Goal: Transaction & Acquisition: Obtain resource

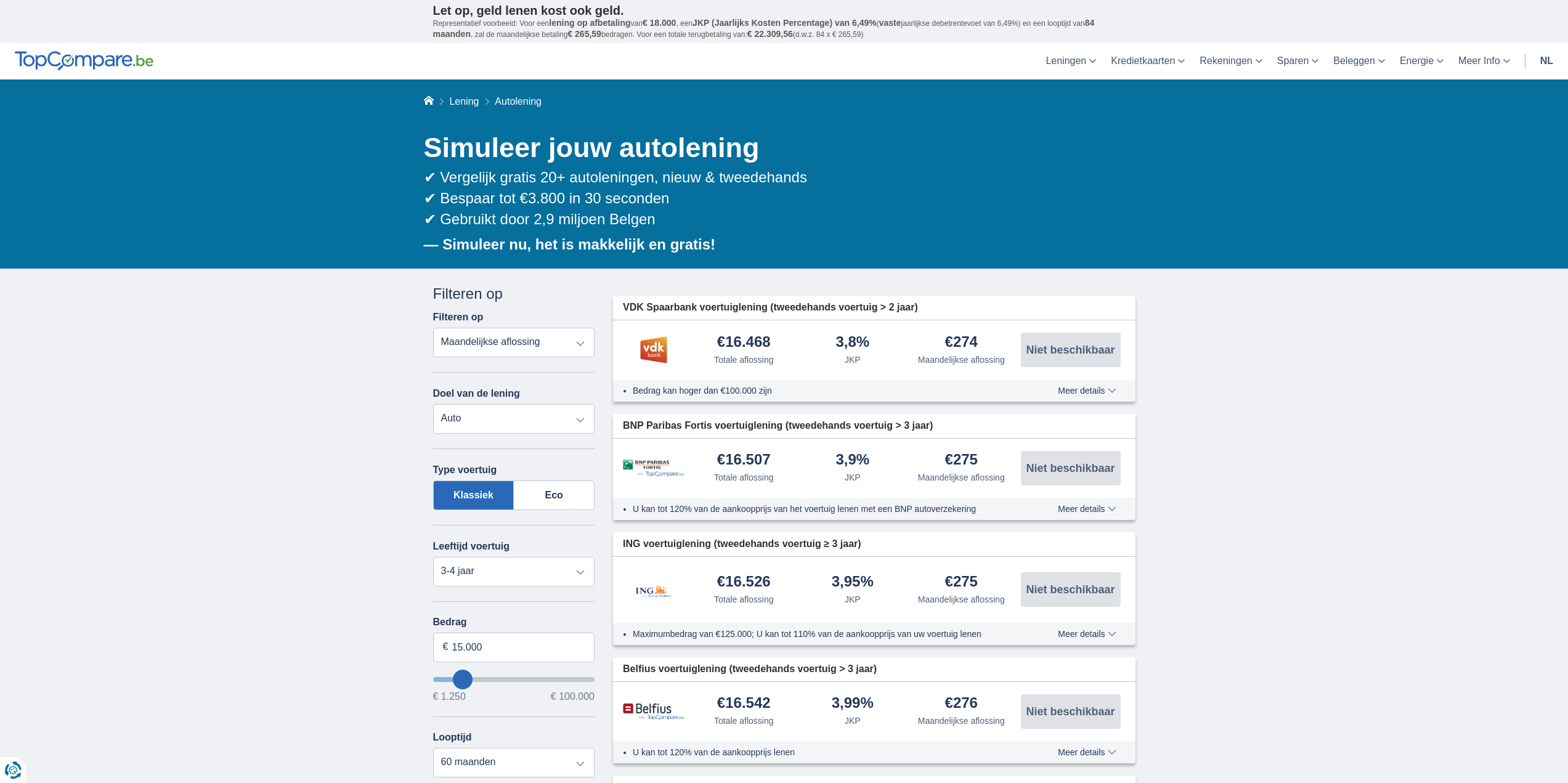
click at [493, 332] on select "Totale aflossing JKP Maandelijkse aflossing" at bounding box center [514, 342] width 162 height 30
click at [489, 338] on select "Totale aflossing JKP Maandelijkse aflossing" at bounding box center [514, 342] width 162 height 30
click at [474, 417] on select "Persoonlijke lening Auto Moto / fiets Mobilhome / caravan Renovatie Energie Sch…" at bounding box center [514, 419] width 162 height 30
click at [479, 414] on select "Persoonlijke lening Auto Moto / fiets Mobilhome / caravan Renovatie Energie Sch…" at bounding box center [514, 419] width 162 height 30
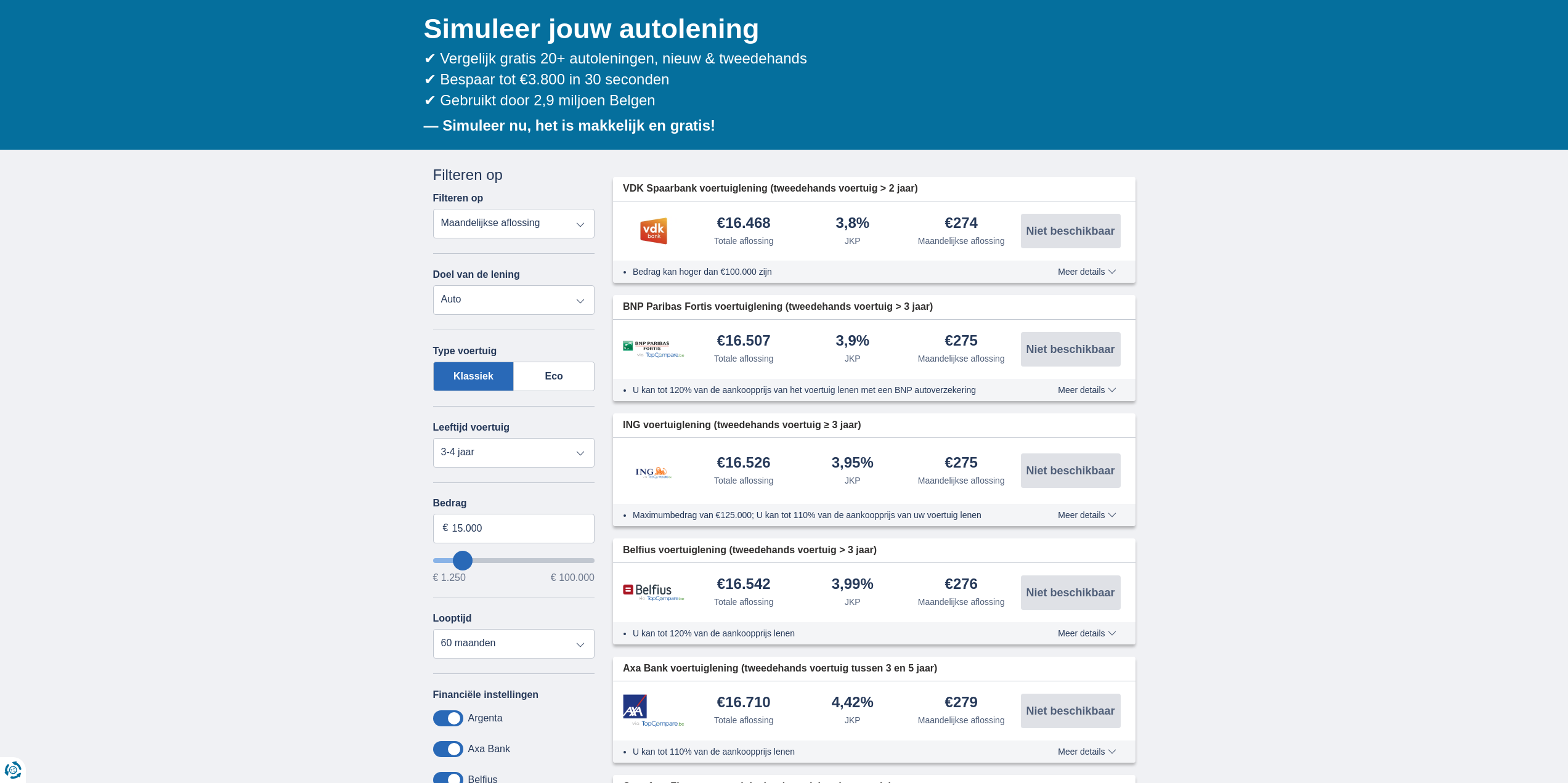
scroll to position [123, 0]
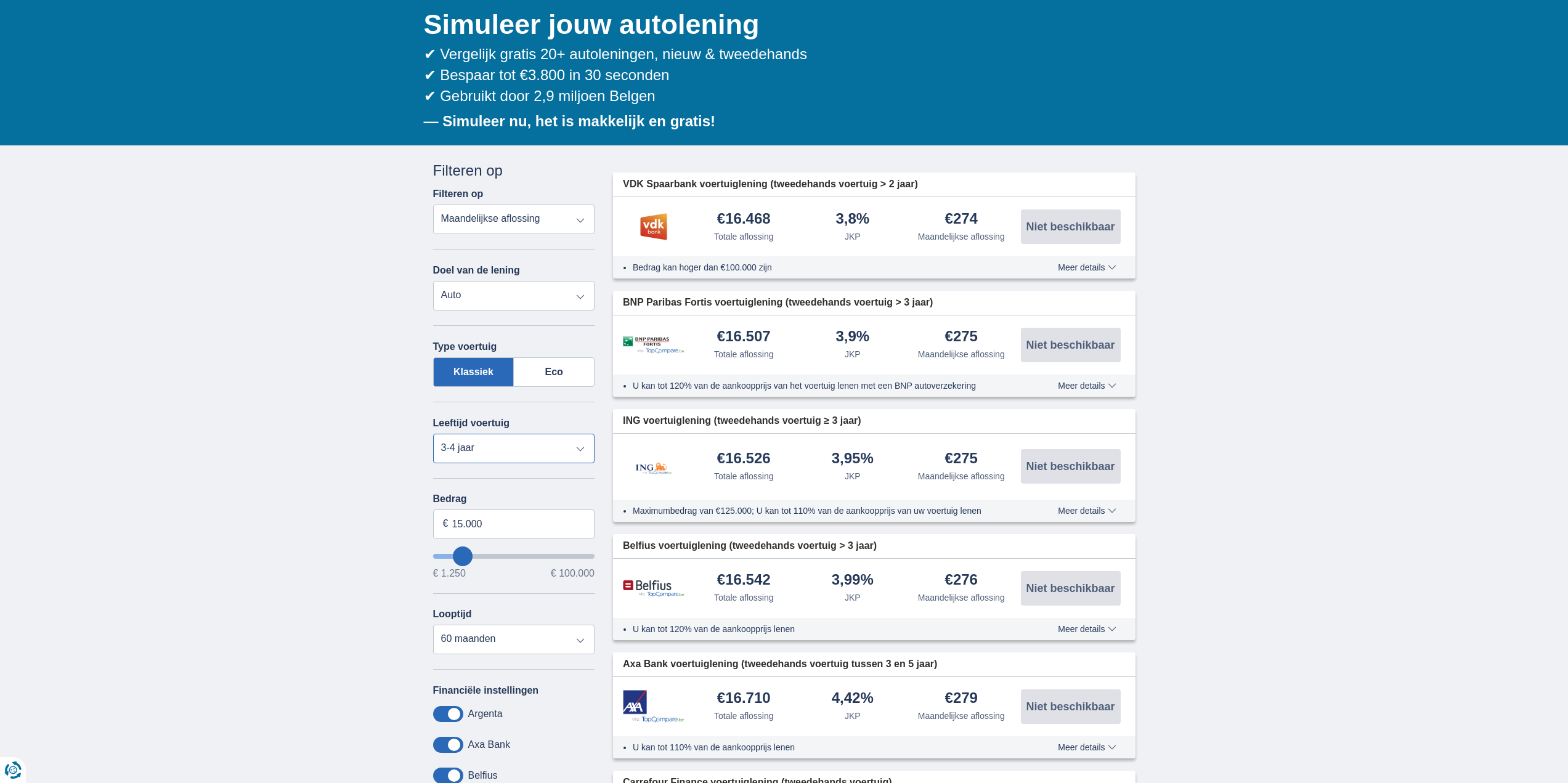
click at [472, 442] on select "Nieuw 0-1 jaar 1-2 jaar 2-3 jaar 3-4 jaar 4-5 jaar 5+ jaar" at bounding box center [514, 448] width 162 height 30
click at [472, 443] on select "Nieuw 0-1 jaar 1-2 jaar 2-3 jaar 3-4 jaar 4-5 jaar 5+ jaar" at bounding box center [514, 448] width 162 height 30
type input "16250"
type input "16.250"
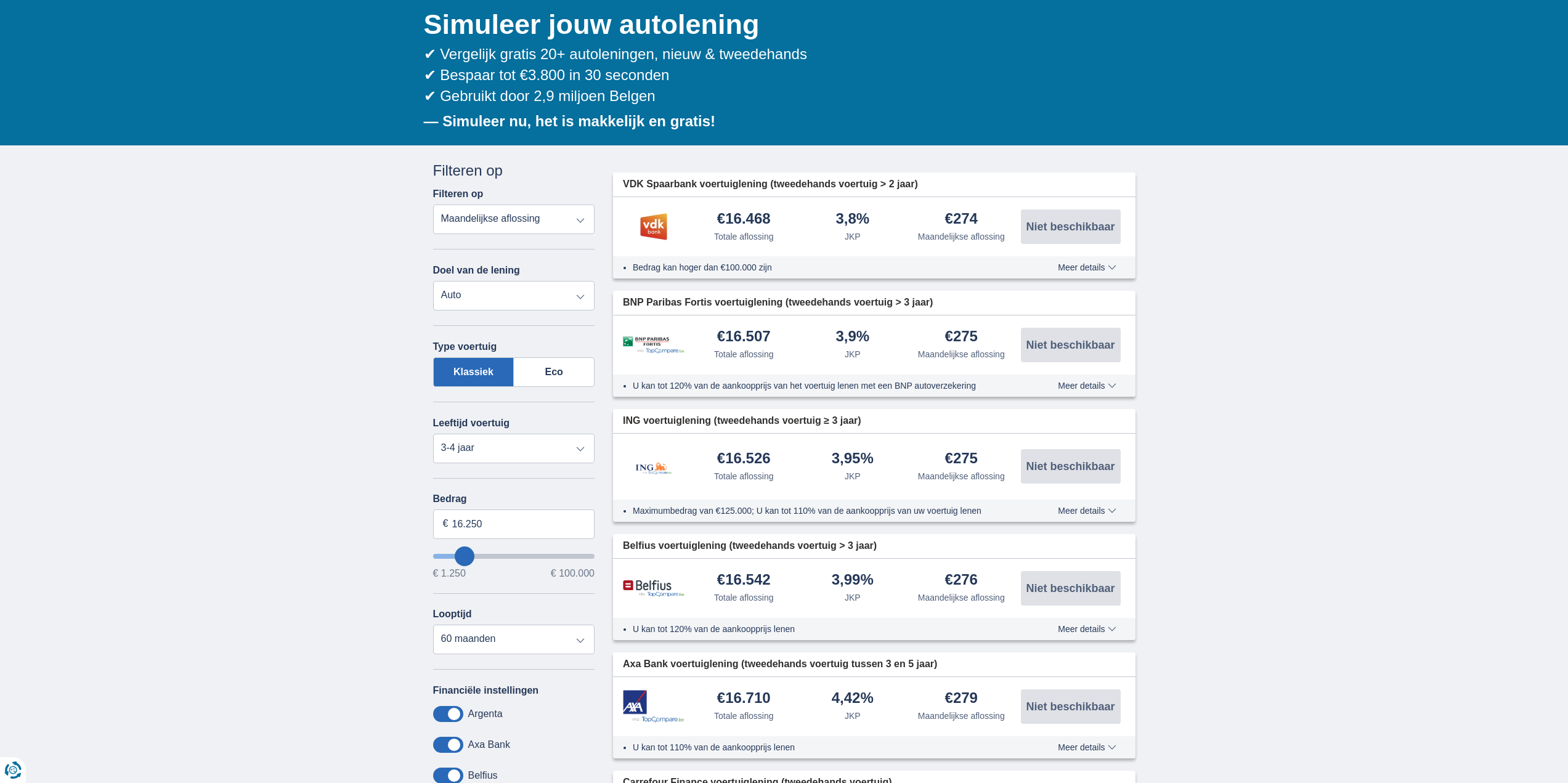
select select "84"
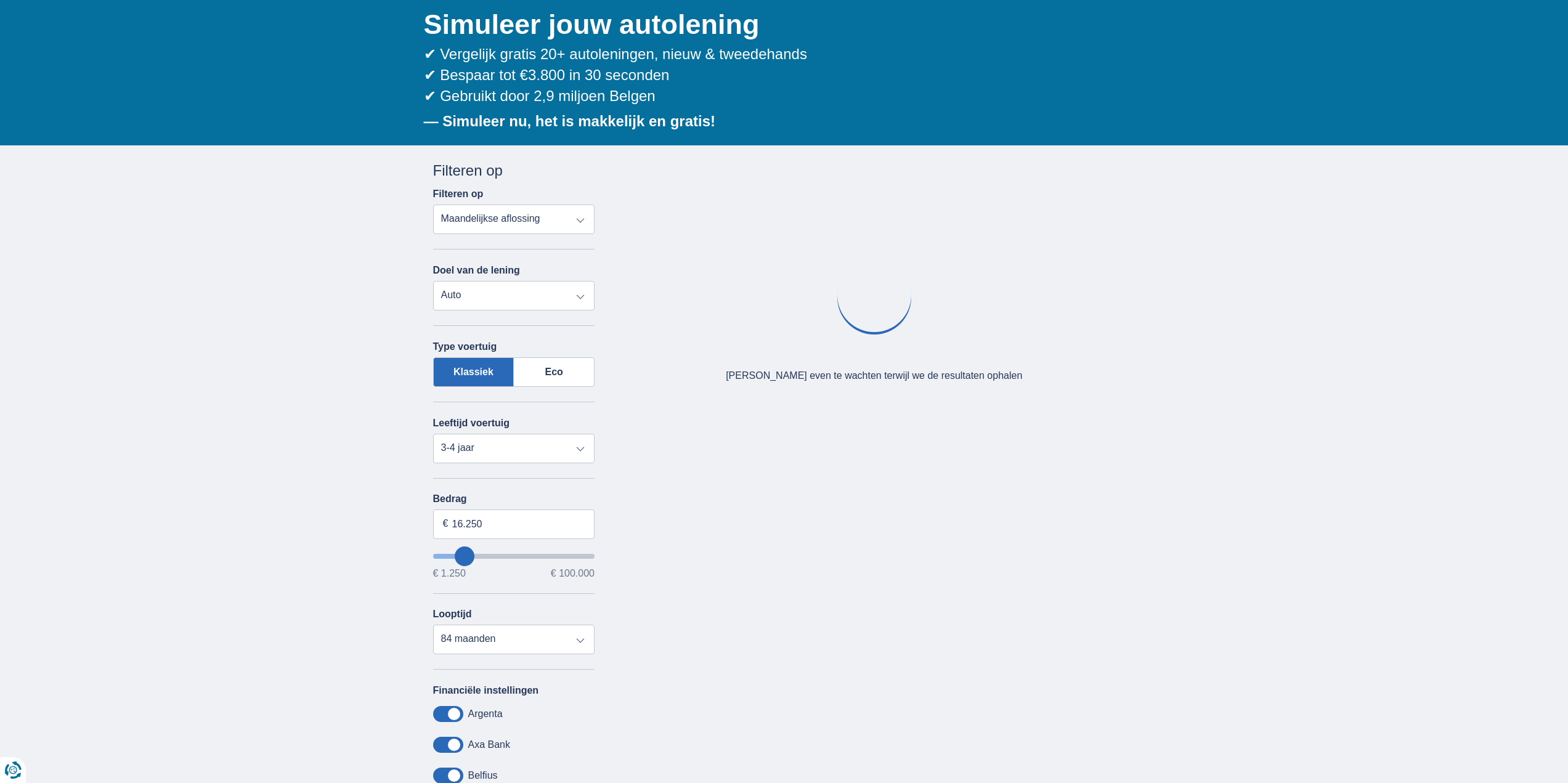
type input "18.250"
type input "20250"
type input "20.250"
select select "120"
type input "28.250"
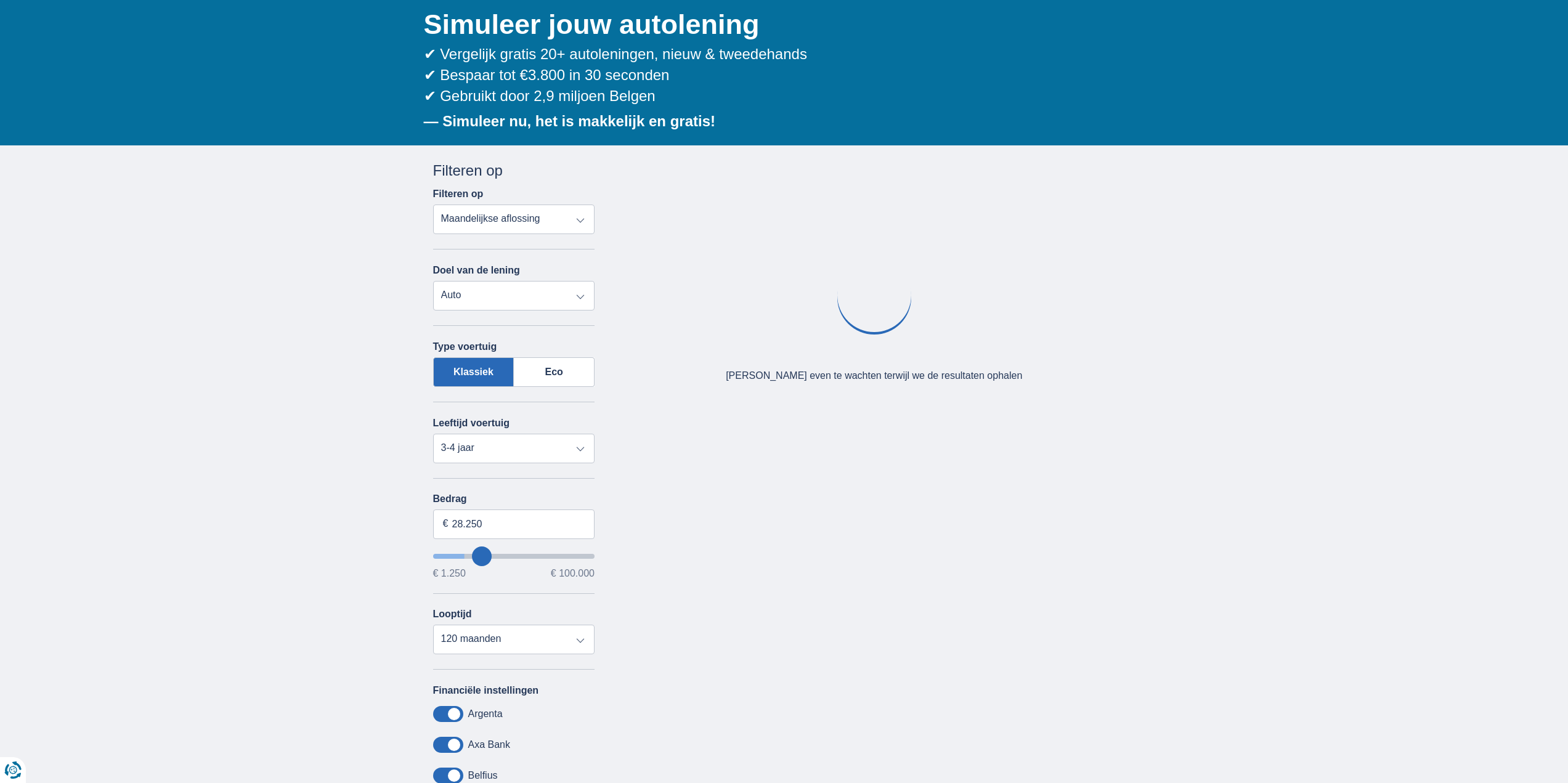
type input "28250"
click at [482, 556] on input "wantToBorrow" at bounding box center [514, 556] width 162 height 5
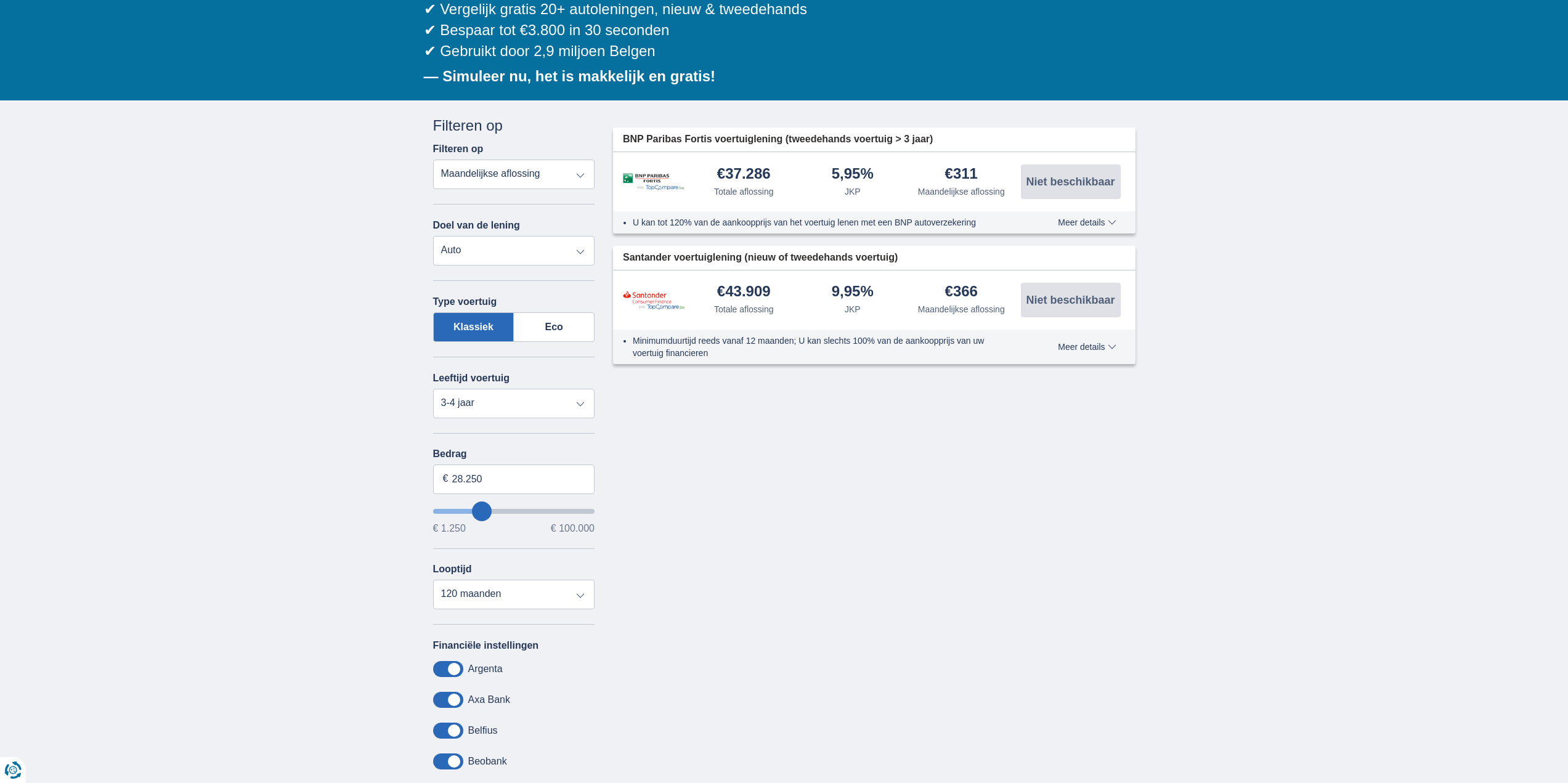
scroll to position [185, 0]
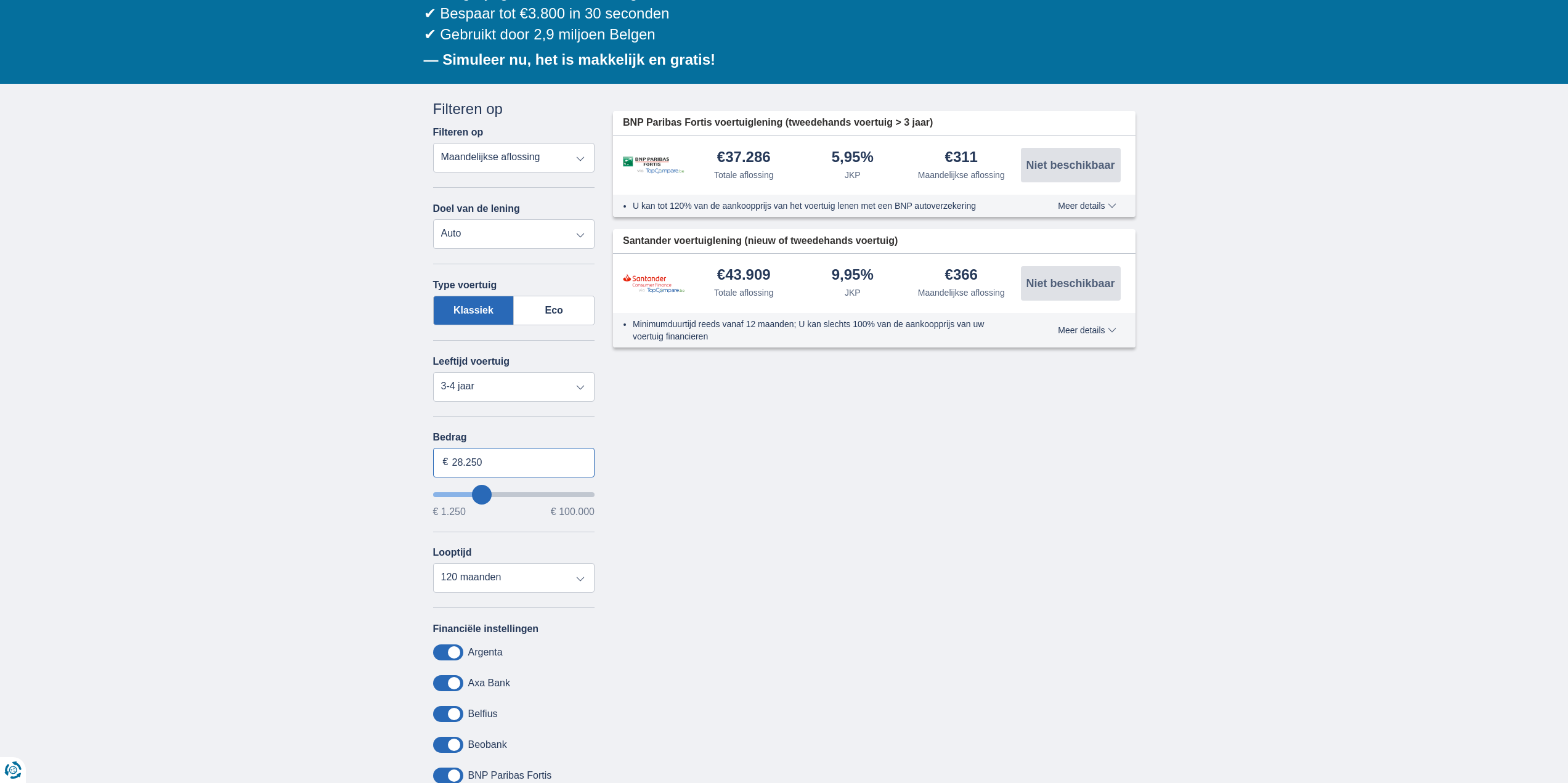
click at [497, 460] on input "28.250" at bounding box center [514, 462] width 162 height 30
drag, startPoint x: 488, startPoint y: 578, endPoint x: 488, endPoint y: 570, distance: 8.0
click at [488, 578] on select "12 maanden 18 maanden 24 maanden 30 maanden 36 maanden 42 maanden 48 maanden 60…" at bounding box center [514, 578] width 162 height 30
type input "47.250"
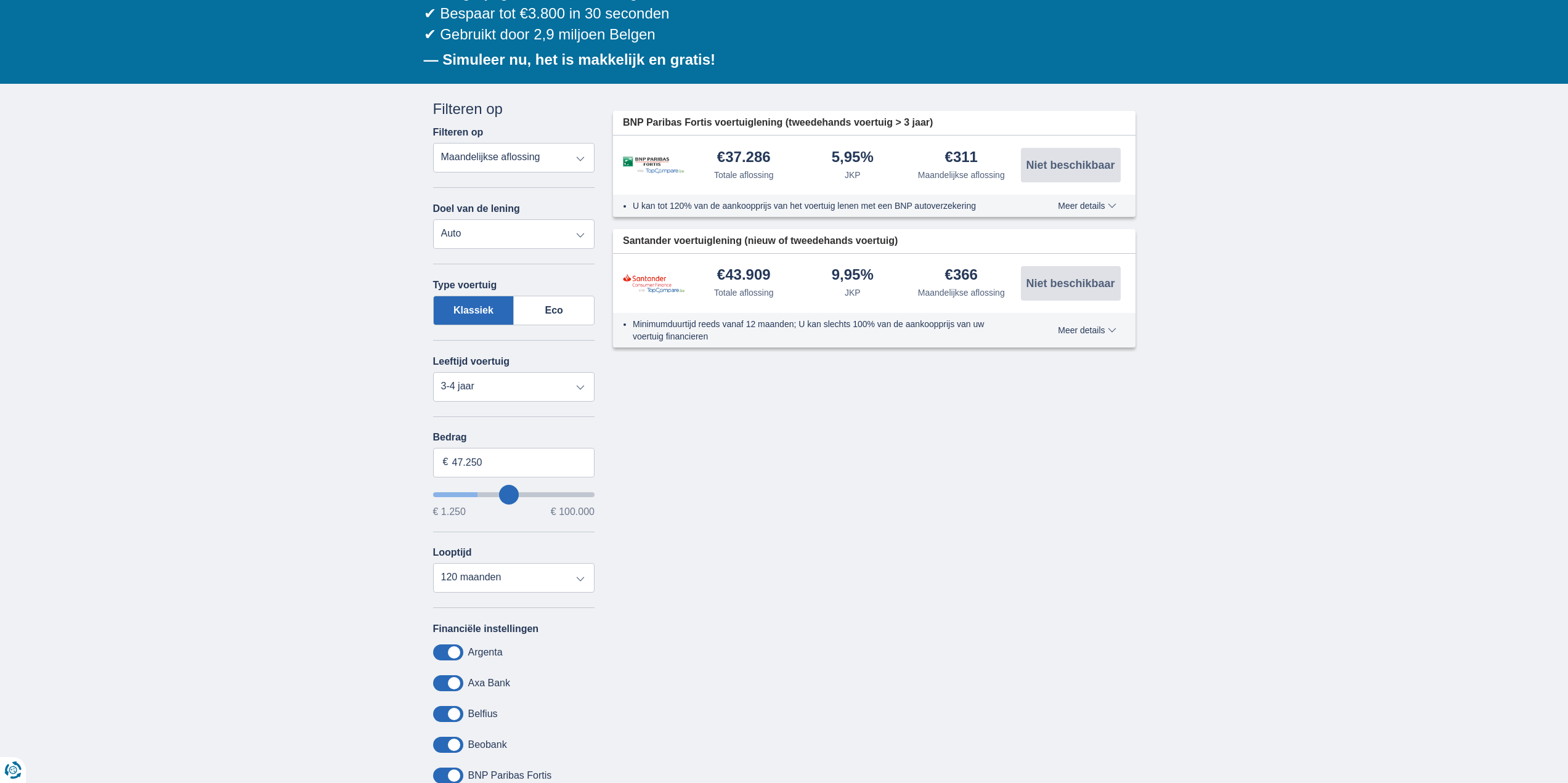
type input "47250"
click at [509, 496] on input "wantToBorrow" at bounding box center [514, 494] width 162 height 5
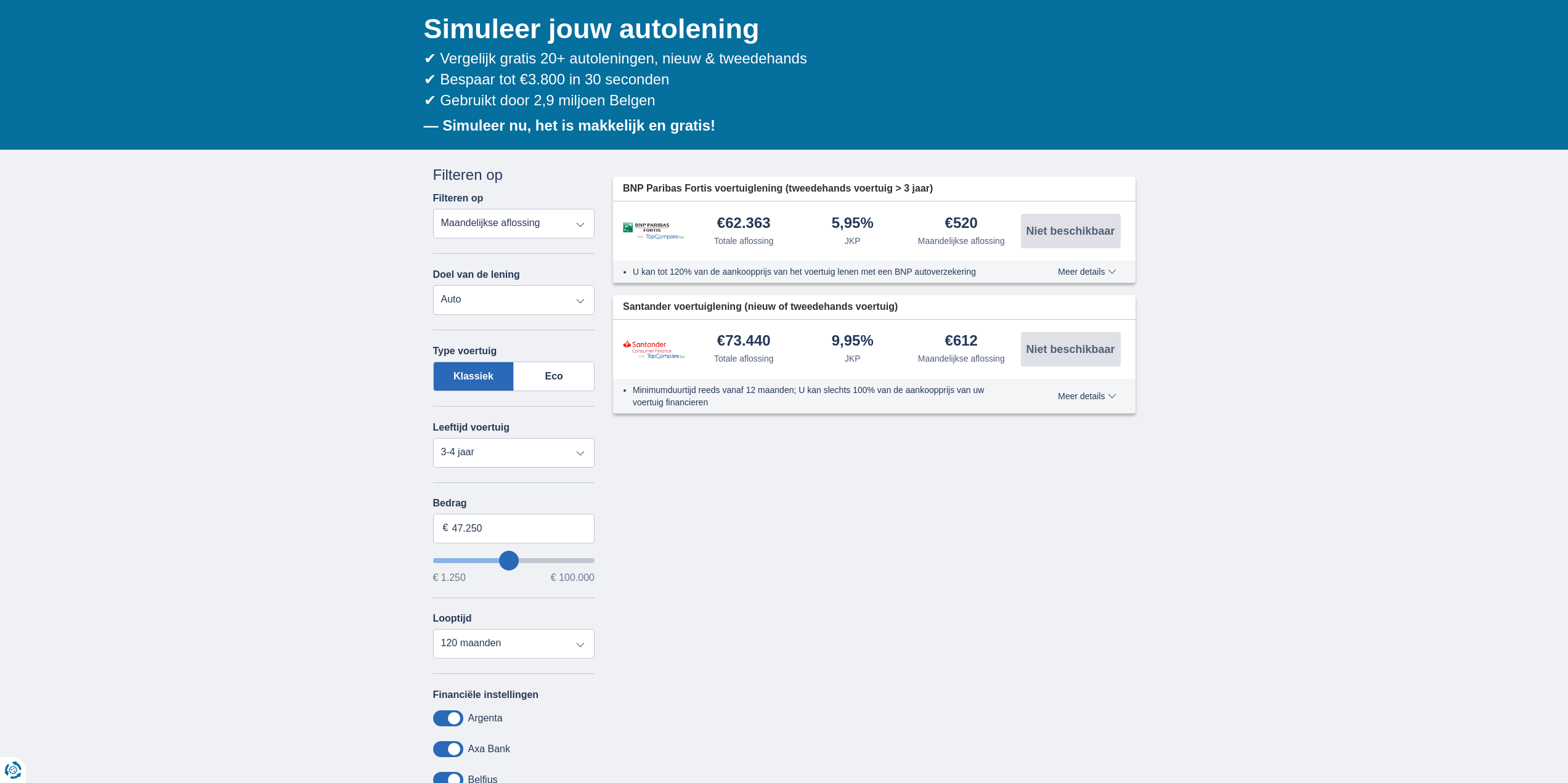
scroll to position [123, 0]
